Goal: Complete application form

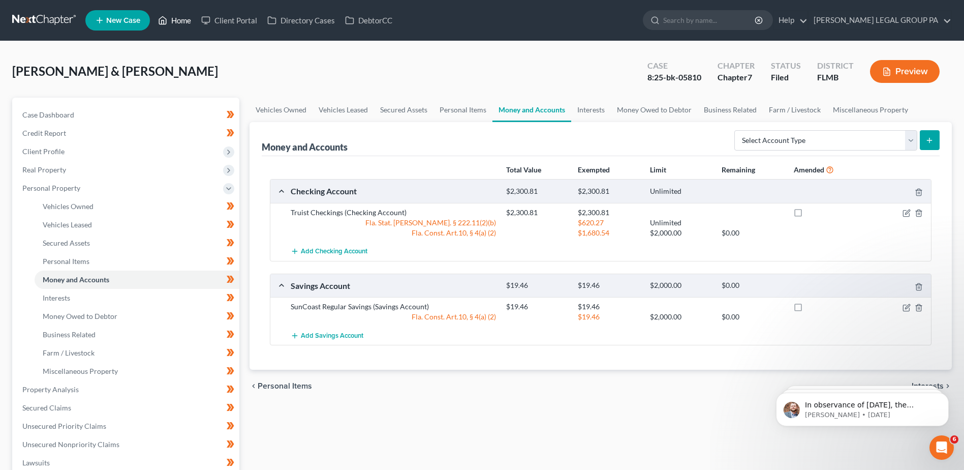
click at [178, 17] on link "Home" at bounding box center [174, 20] width 43 height 18
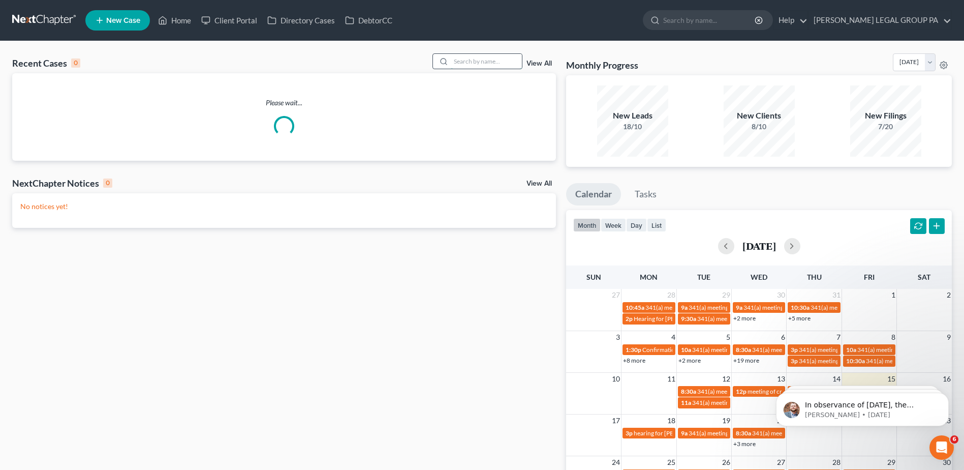
click at [486, 62] on input "search" at bounding box center [486, 61] width 71 height 15
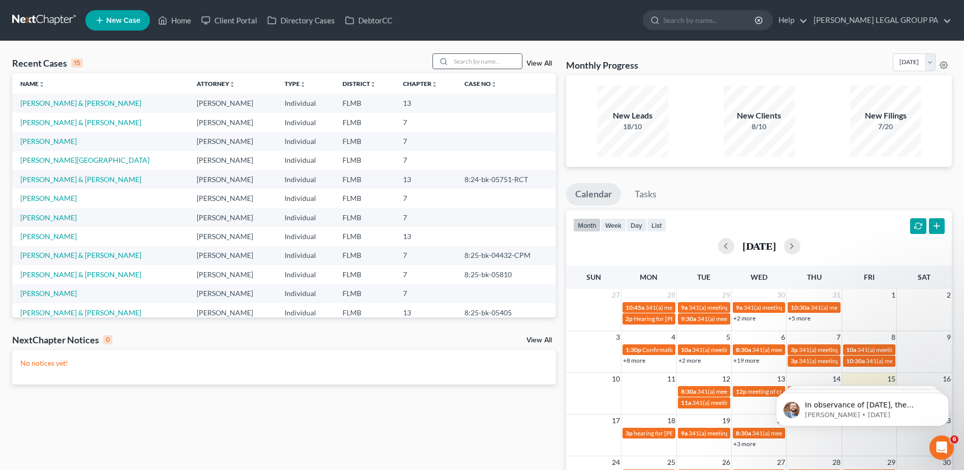
paste input "[PERSON_NAME]"
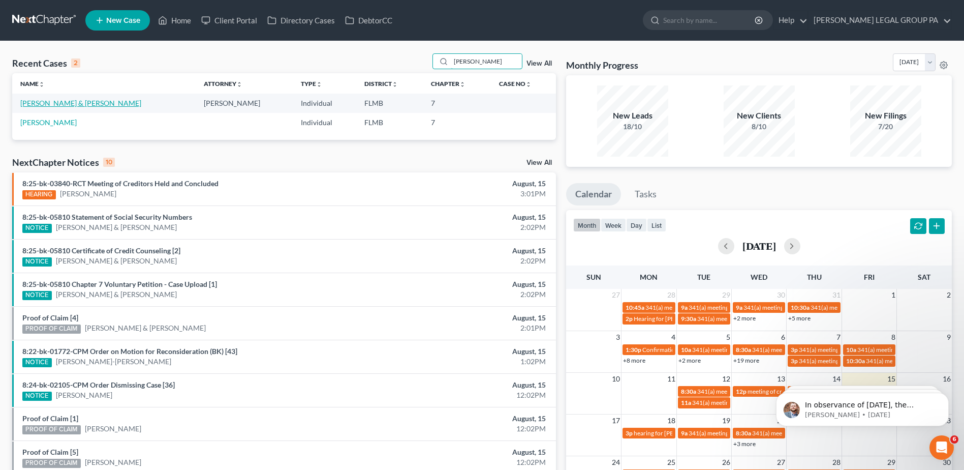
type input "[PERSON_NAME]"
click at [66, 102] on link "[PERSON_NAME] & [PERSON_NAME]" at bounding box center [80, 103] width 121 height 9
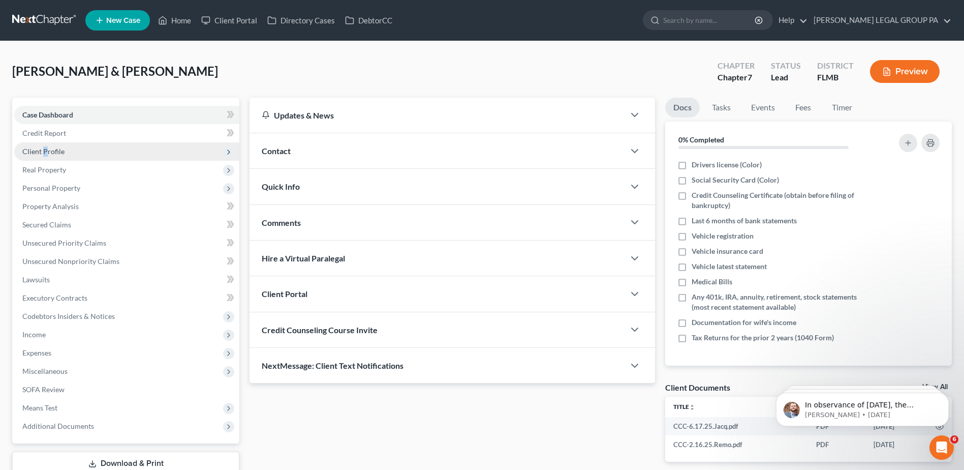
click at [45, 154] on span "Client Profile" at bounding box center [43, 151] width 42 height 9
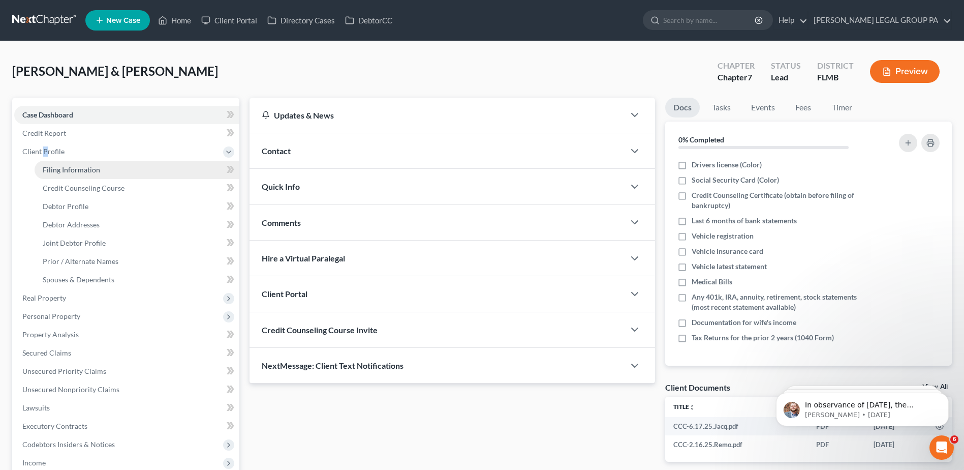
click at [58, 169] on span "Filing Information" at bounding box center [71, 169] width 57 height 9
select select "1"
select select "0"
select select "15"
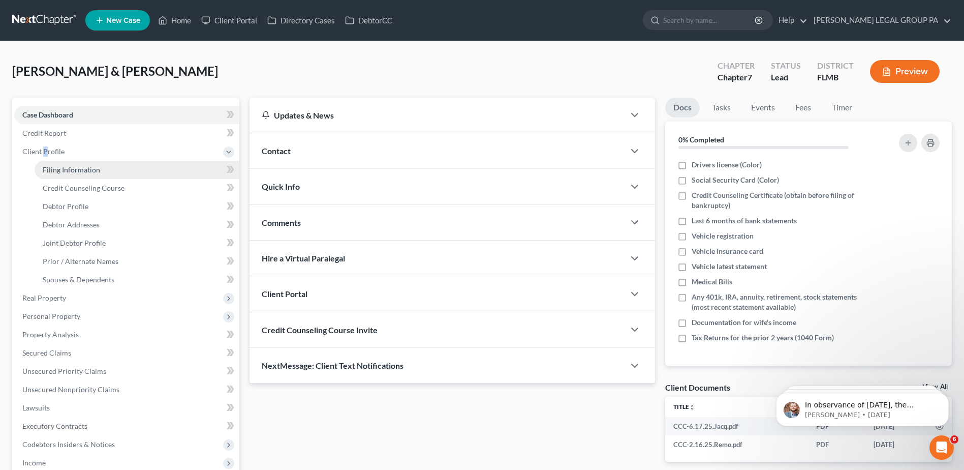
select select "0"
select select "9"
